Goal: Task Accomplishment & Management: Manage account settings

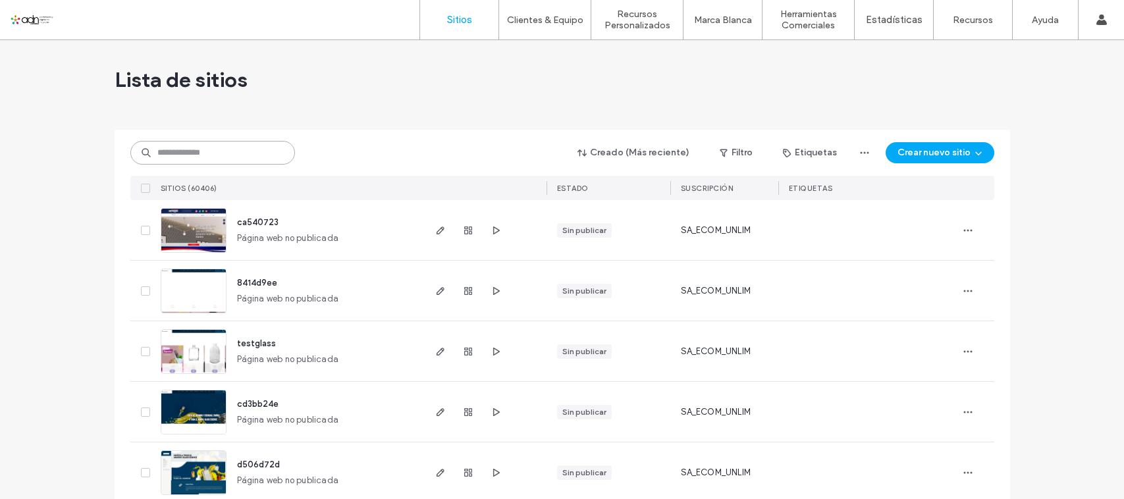
click at [224, 153] on input at bounding box center [212, 153] width 165 height 24
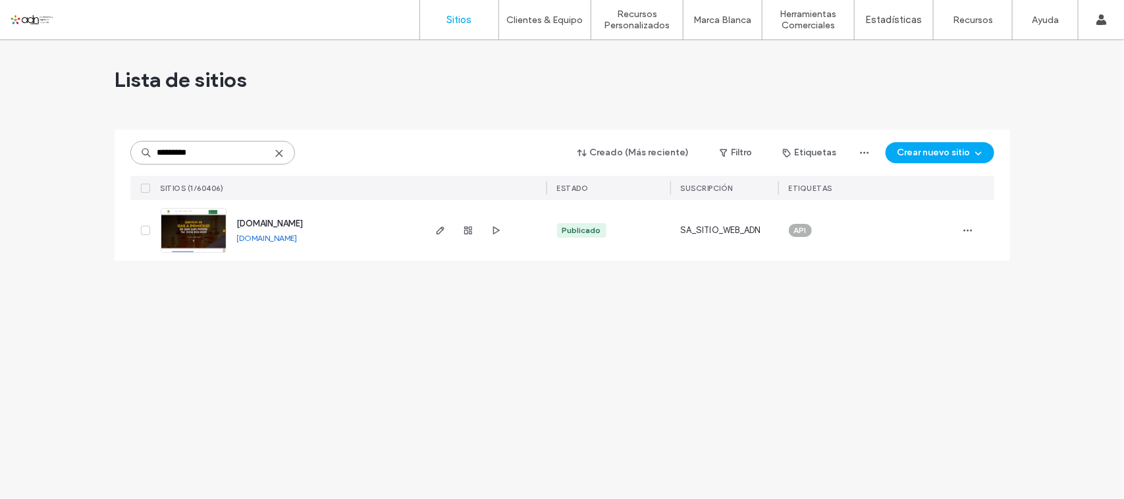
type input "*********"
click at [298, 241] on link "[DOMAIN_NAME]" at bounding box center [267, 238] width 61 height 10
click at [200, 152] on input "*********" at bounding box center [212, 153] width 165 height 24
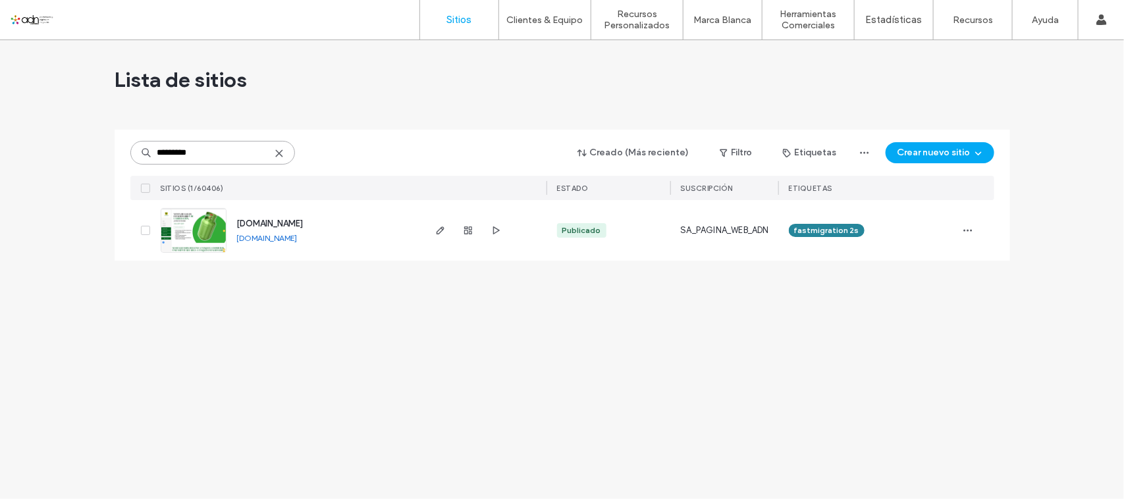
type input "*********"
click at [298, 241] on link "[DOMAIN_NAME]" at bounding box center [267, 238] width 61 height 10
click at [198, 226] on img at bounding box center [193, 254] width 65 height 90
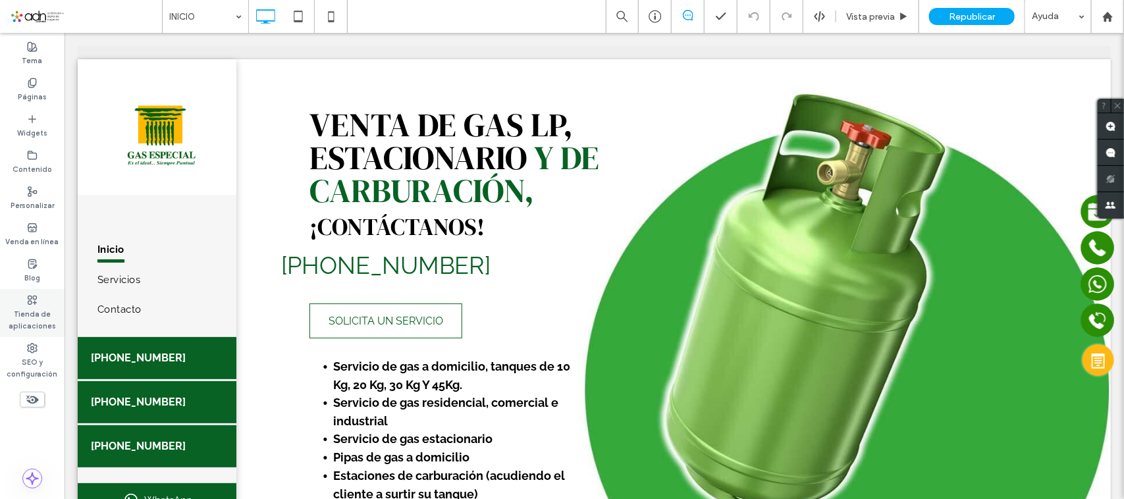
click at [18, 330] on label "Tienda de aplicaciones" at bounding box center [32, 319] width 65 height 26
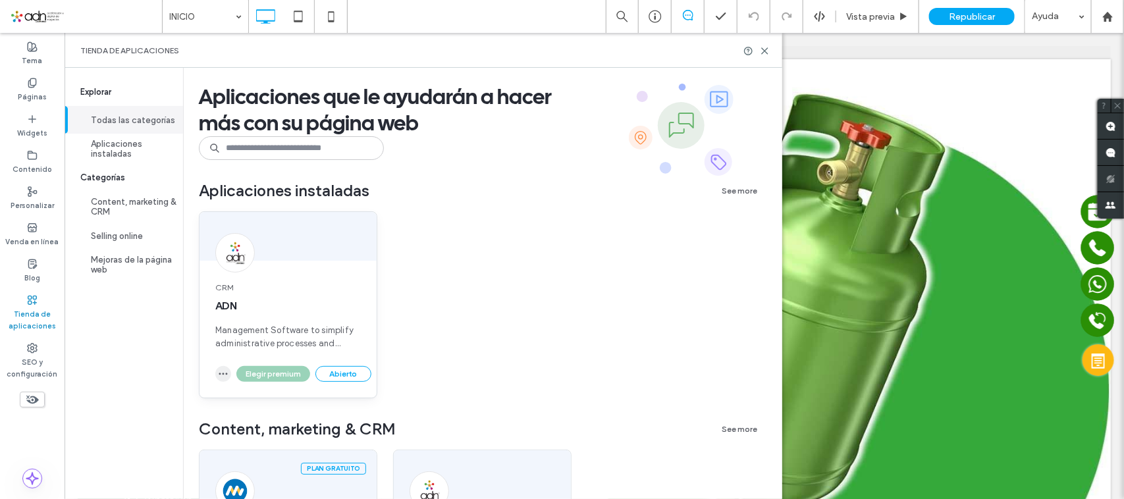
click at [221, 373] on icon "button" at bounding box center [223, 374] width 11 height 11
click at [245, 398] on div "Desinstalar aplicación" at bounding box center [275, 406] width 117 height 25
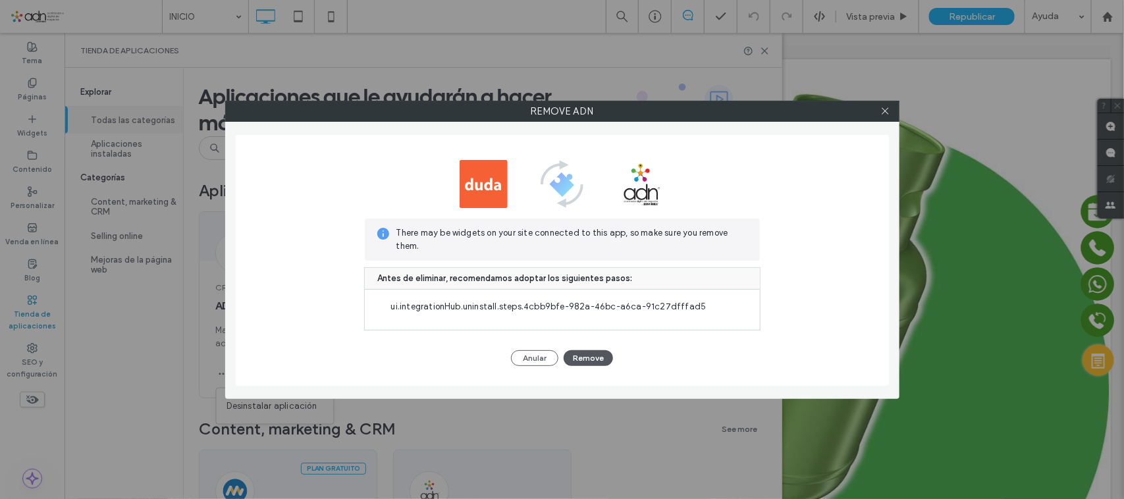
click at [591, 359] on button "Remove" at bounding box center [588, 358] width 49 height 16
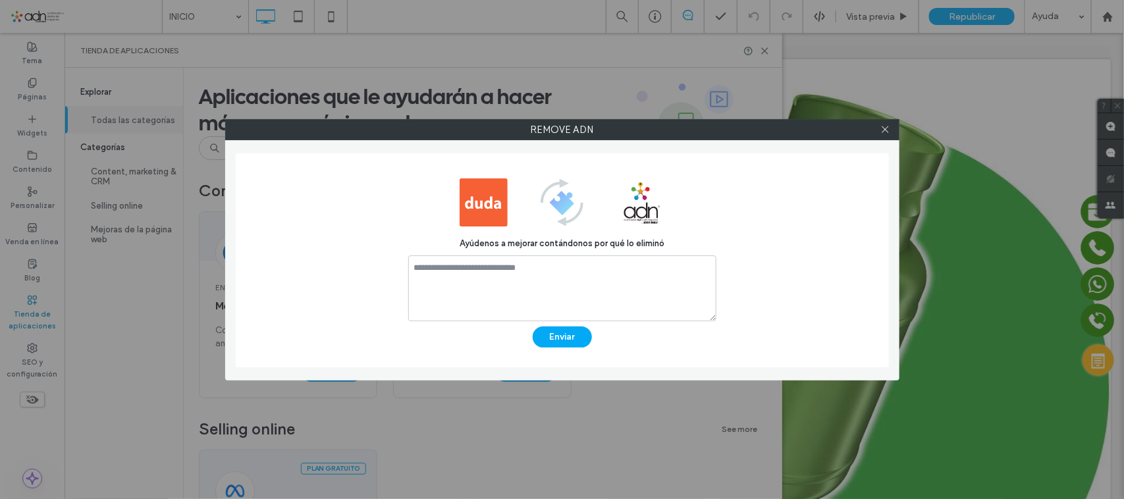
click at [890, 129] on div at bounding box center [886, 130] width 20 height 20
click at [884, 130] on icon at bounding box center [885, 129] width 10 height 10
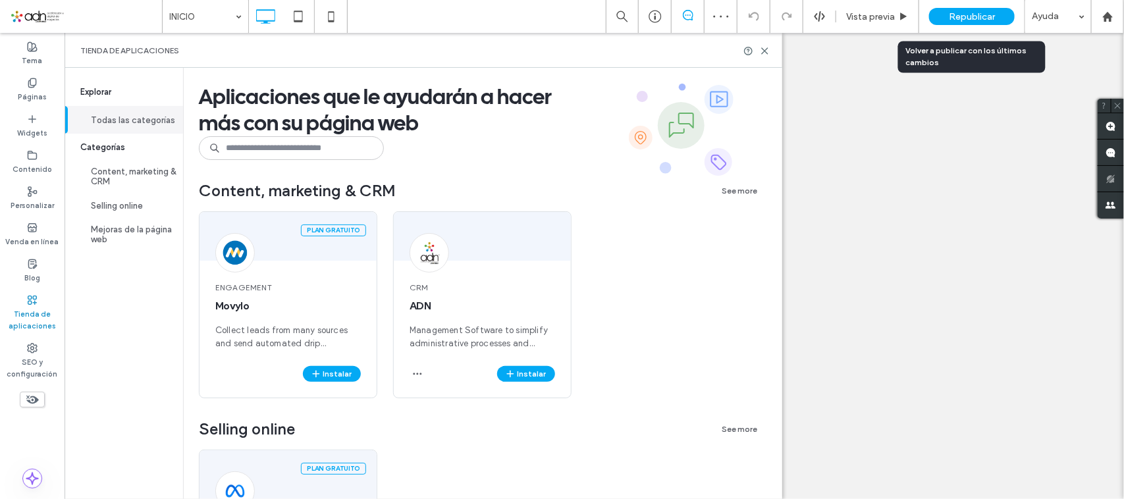
click at [962, 16] on span "Republicar" at bounding box center [972, 16] width 46 height 11
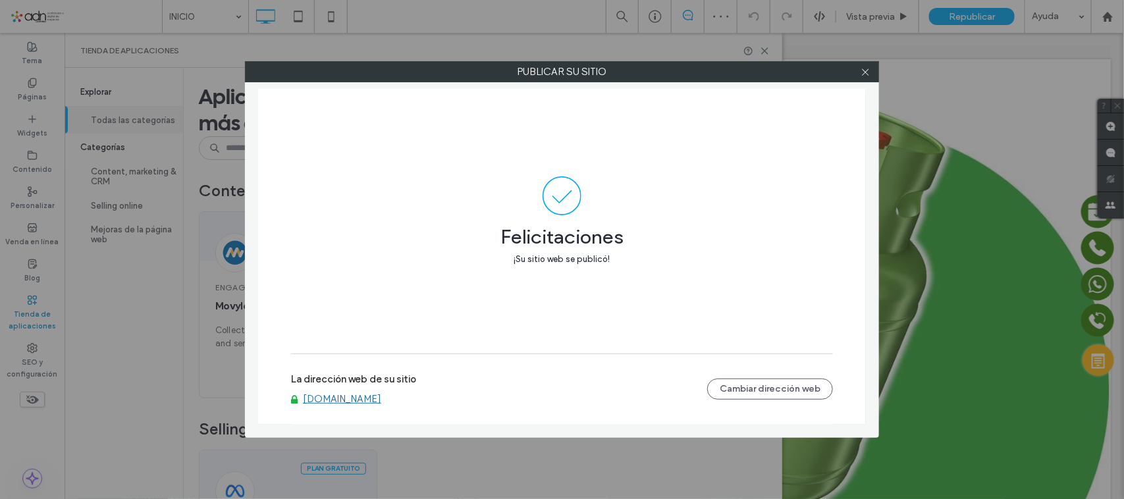
click at [358, 399] on link "[DOMAIN_NAME]" at bounding box center [342, 399] width 78 height 12
drag, startPoint x: 867, startPoint y: 70, endPoint x: 861, endPoint y: 76, distance: 8.9
click at [867, 70] on use at bounding box center [865, 71] width 7 height 7
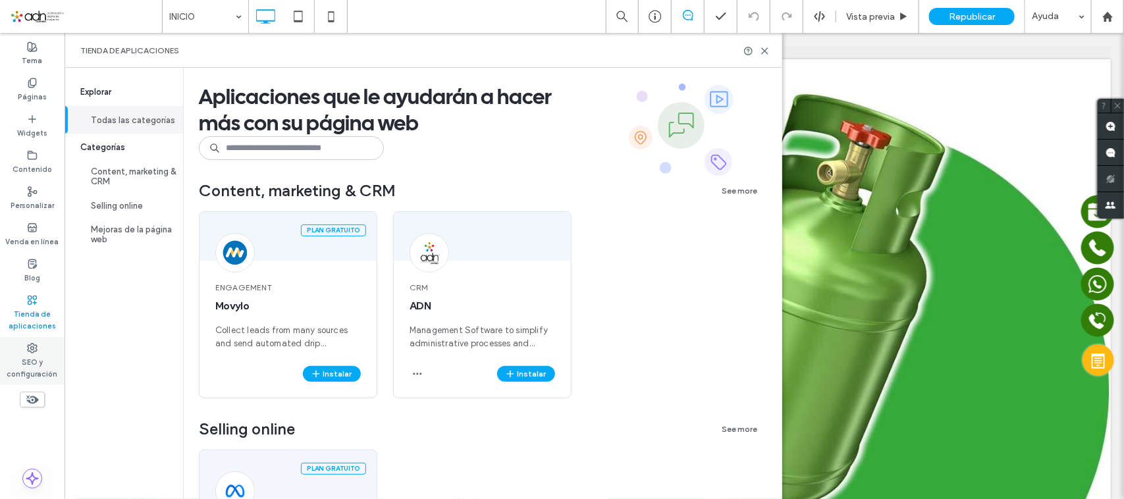
click at [32, 365] on label "SEO y configuración" at bounding box center [32, 367] width 65 height 26
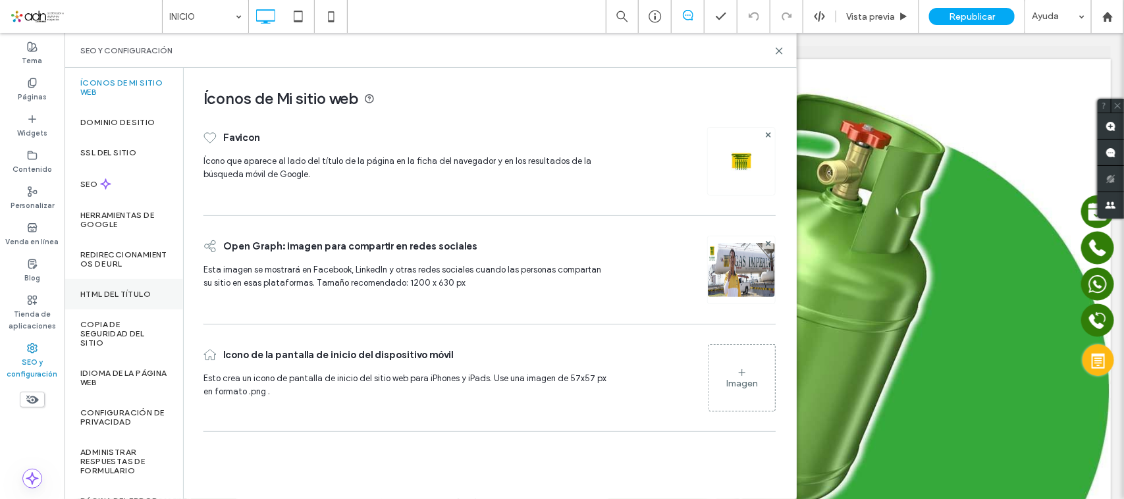
click at [111, 297] on label "HTML del título" at bounding box center [115, 294] width 70 height 9
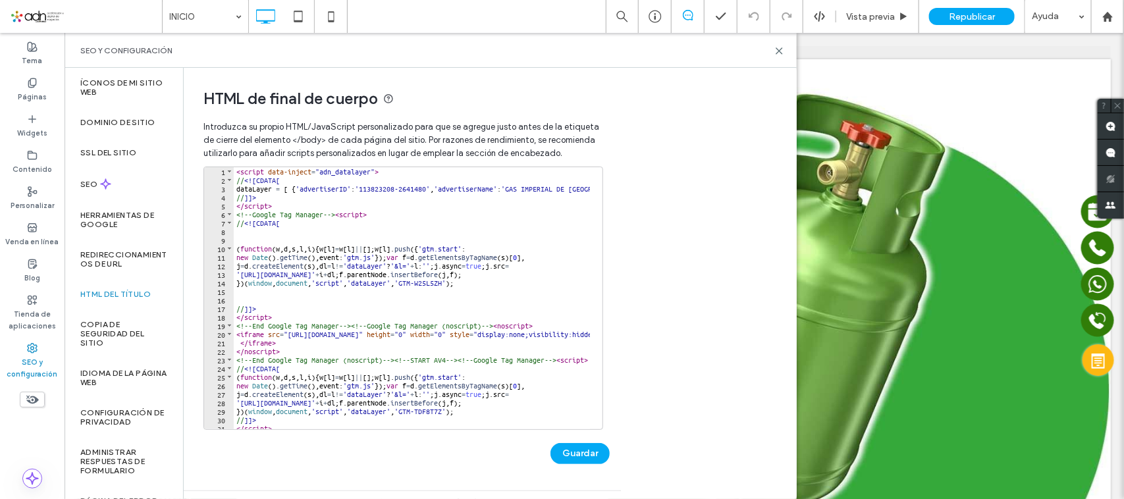
click at [426, 280] on div "< script data-inject = "adn_datalayer" > // <![CDATA[ dataLayer = [ { 'advertis…" at bounding box center [829, 300] width 1190 height 267
type textarea "**********"
click at [462, 285] on div "< script data-inject = "adn_datalayer" > // <![CDATA[ dataLayer = [ { 'advertis…" at bounding box center [829, 300] width 1190 height 267
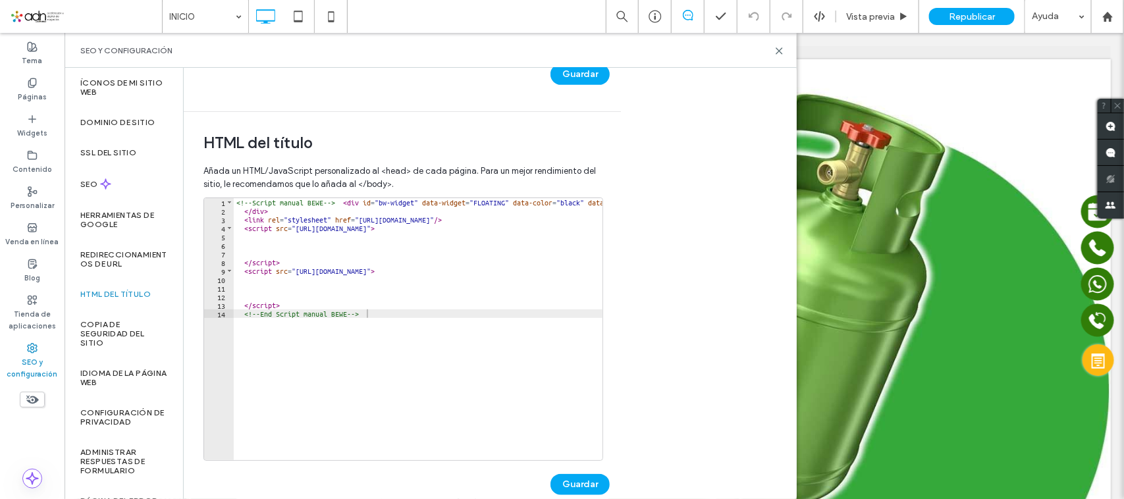
scroll to position [402, 0]
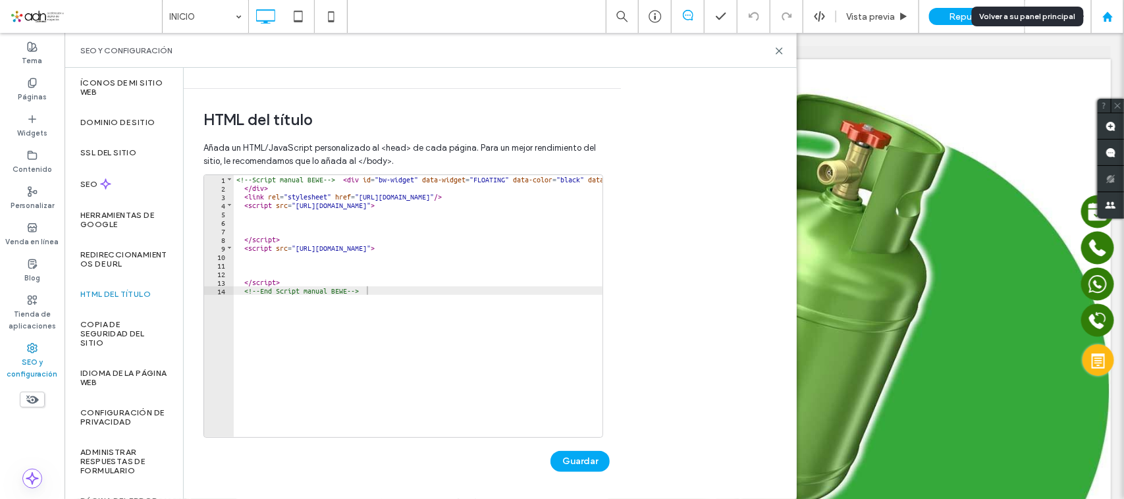
click at [1111, 11] on icon at bounding box center [1107, 16] width 11 height 11
